Goal: Check status: Check status

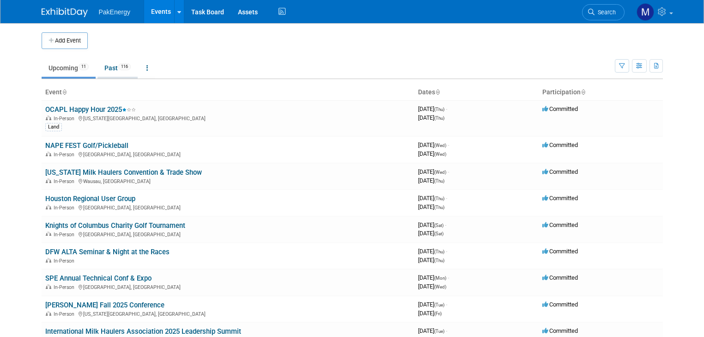
click at [103, 66] on link "Past 116" at bounding box center [118, 68] width 40 height 18
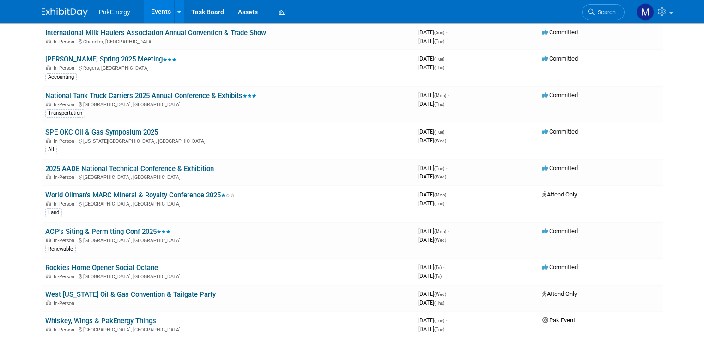
scroll to position [759, 0]
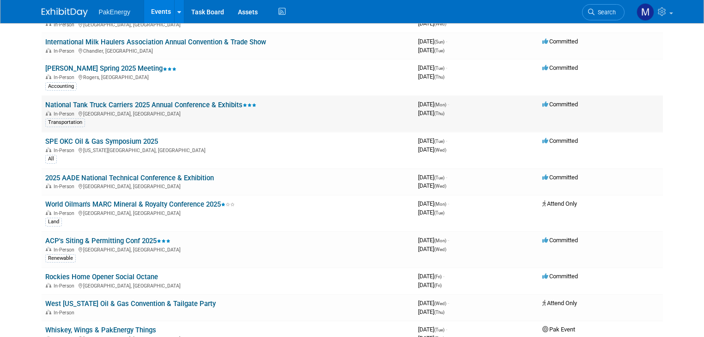
click at [171, 101] on link "National Tank Truck Carriers 2025 Annual Conference & Exhibits" at bounding box center [150, 105] width 211 height 8
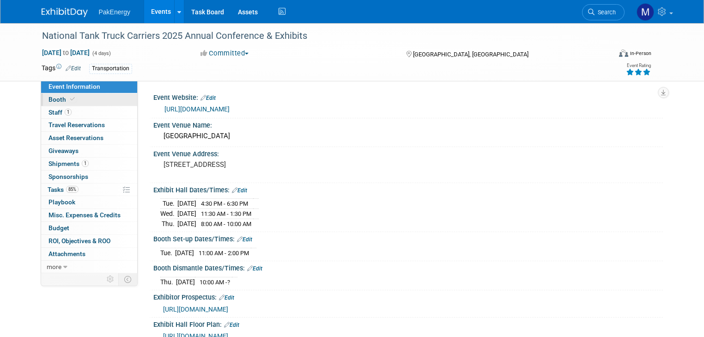
click at [49, 98] on span "Booth" at bounding box center [63, 99] width 28 height 7
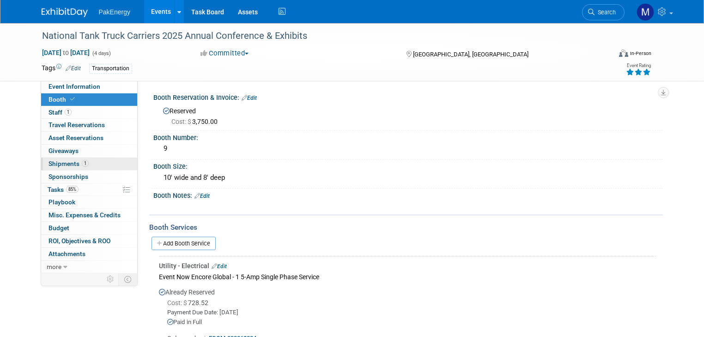
click at [66, 161] on span "Shipments 1" at bounding box center [69, 163] width 40 height 7
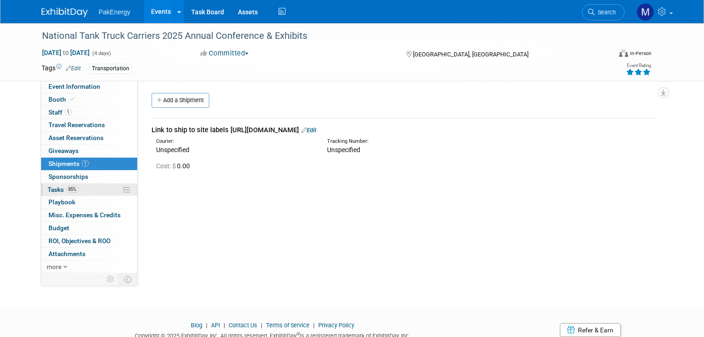
click at [52, 186] on span "Tasks 85%" at bounding box center [63, 189] width 31 height 7
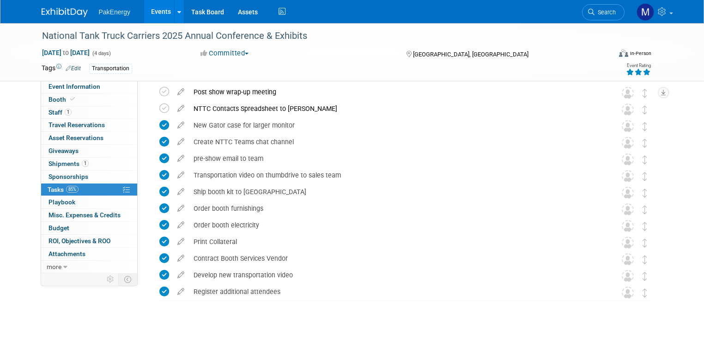
scroll to position [47, 0]
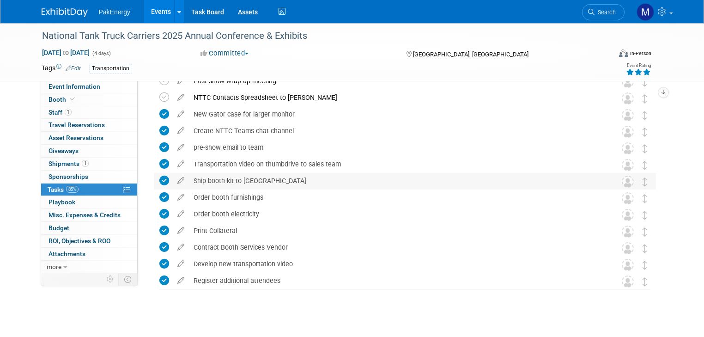
click at [196, 177] on div "Ship booth kit to Tampa" at bounding box center [396, 181] width 415 height 16
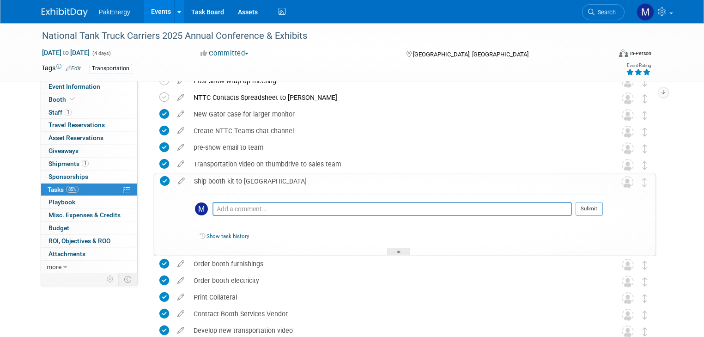
click at [196, 177] on div "Ship booth kit to Tampa" at bounding box center [396, 181] width 414 height 16
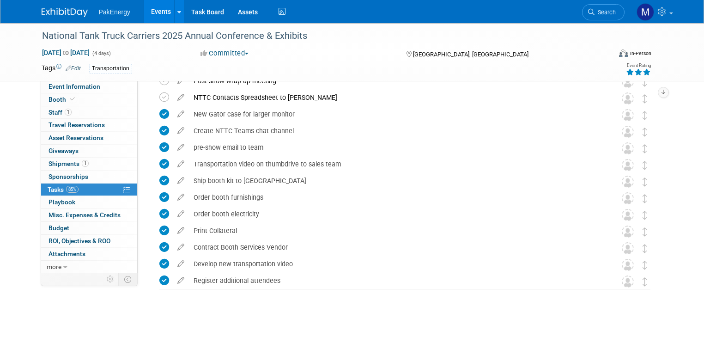
click at [150, 7] on link "Events" at bounding box center [161, 11] width 34 height 23
